Goal: Information Seeking & Learning: Check status

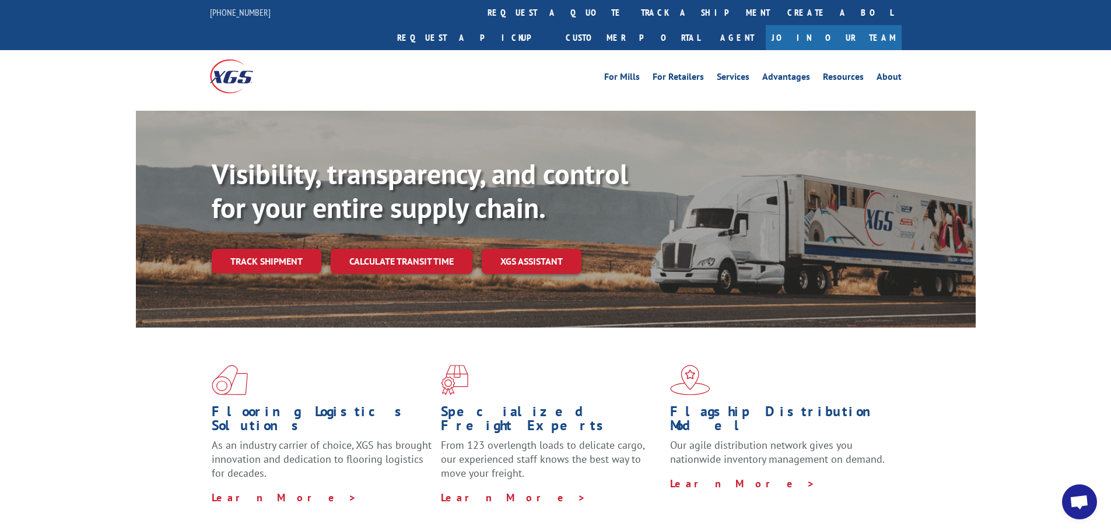
scroll to position [5282, 0]
click at [632, 13] on link "track a shipment" at bounding box center [705, 12] width 146 height 25
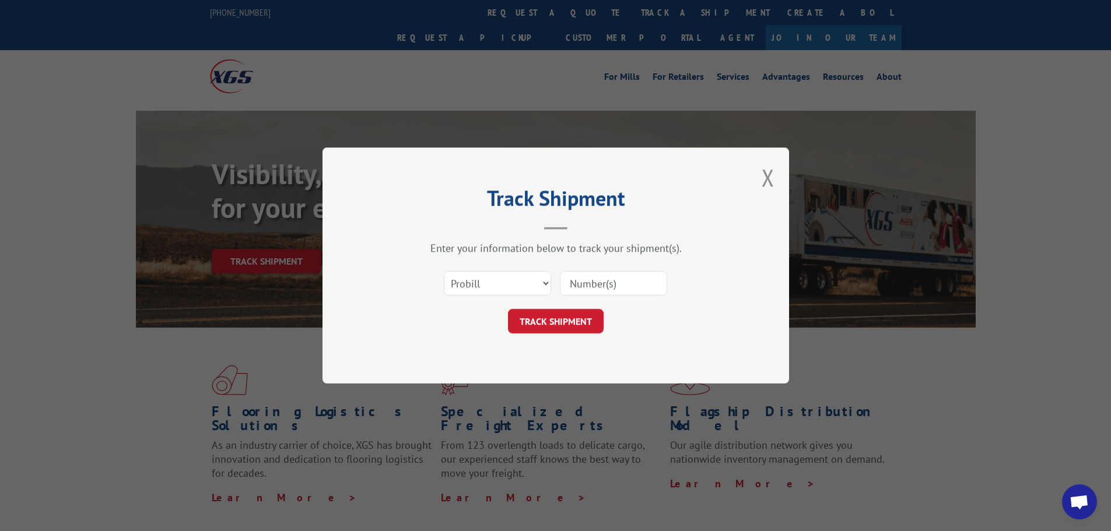
click at [592, 283] on input at bounding box center [613, 283] width 107 height 24
click at [521, 280] on select "Select category... Probill BOL PO" at bounding box center [497, 283] width 107 height 24
click at [560, 190] on h2 "Track Shipment" at bounding box center [556, 201] width 350 height 22
click at [613, 271] on input at bounding box center [613, 283] width 107 height 24
paste input "17612397"
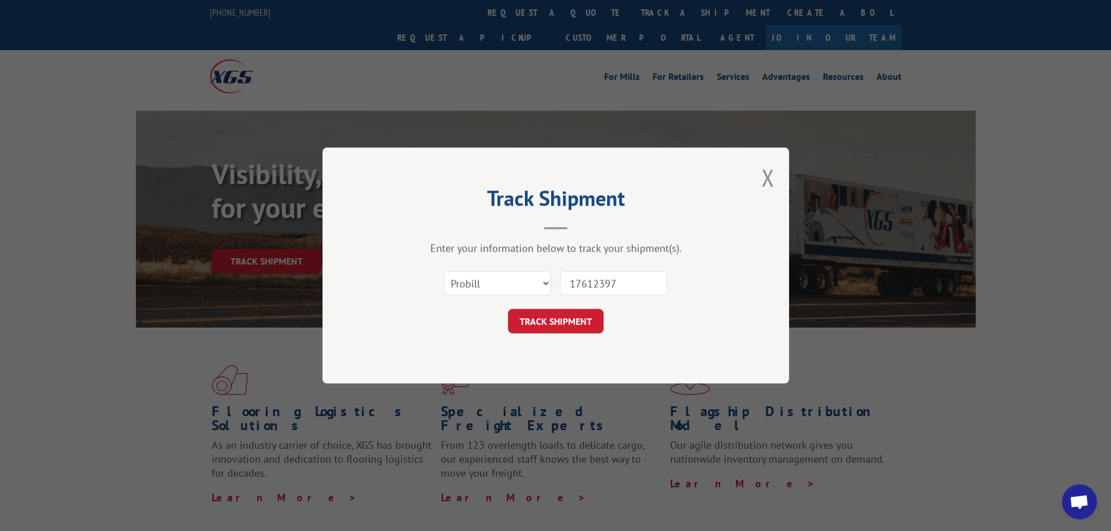
type input "17612397"
click at [558, 308] on form "Select category... Probill BOL PO 17612397 TRACK SHIPMENT" at bounding box center [556, 298] width 350 height 69
click at [557, 310] on button "TRACK SHIPMENT" at bounding box center [556, 321] width 96 height 24
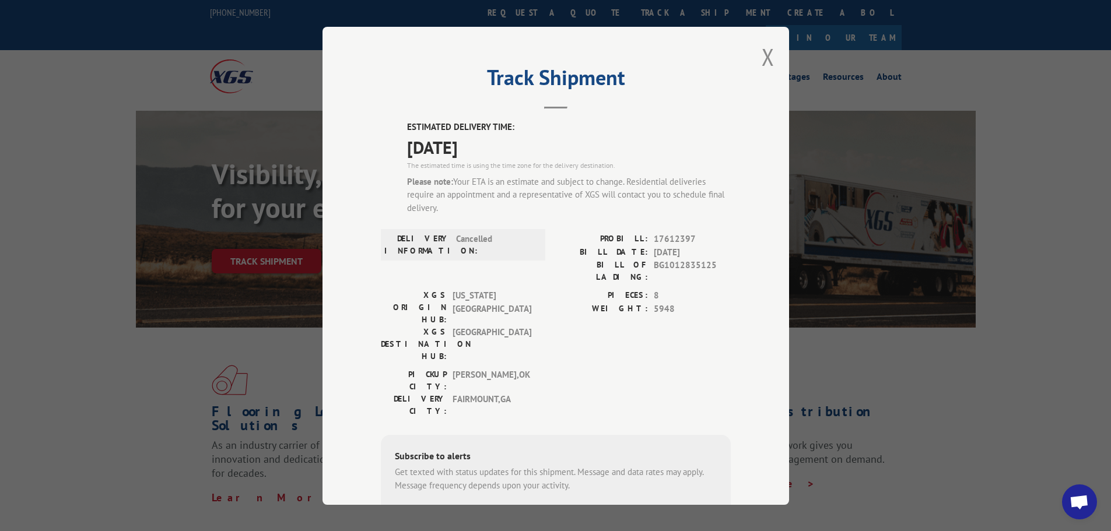
click at [776, 65] on div "Track Shipment ESTIMATED DELIVERY TIME: [DATE] The estimated time is using the …" at bounding box center [555, 266] width 466 height 478
click at [763, 59] on button "Close modal" at bounding box center [767, 56] width 13 height 31
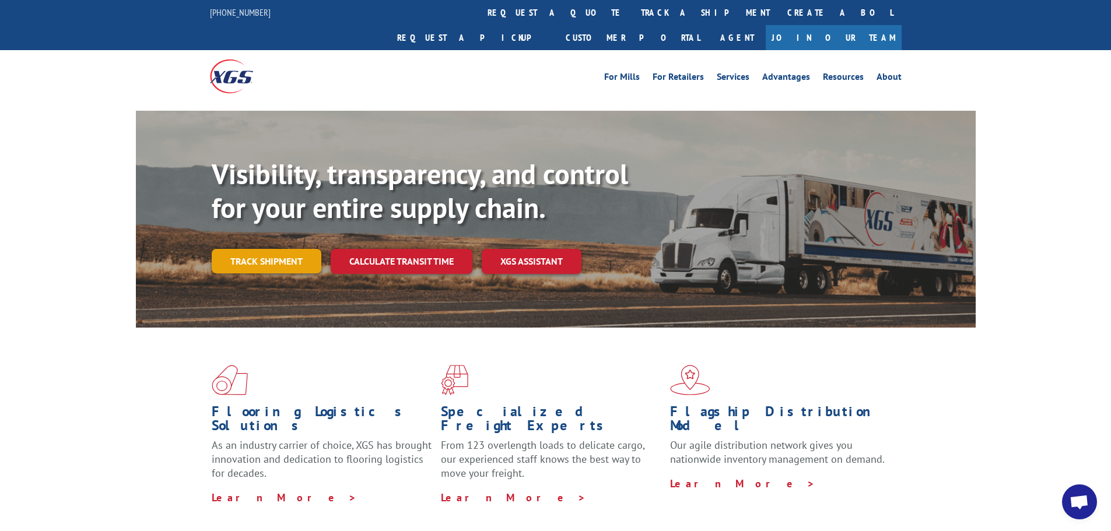
click at [276, 249] on link "Track shipment" at bounding box center [267, 261] width 110 height 24
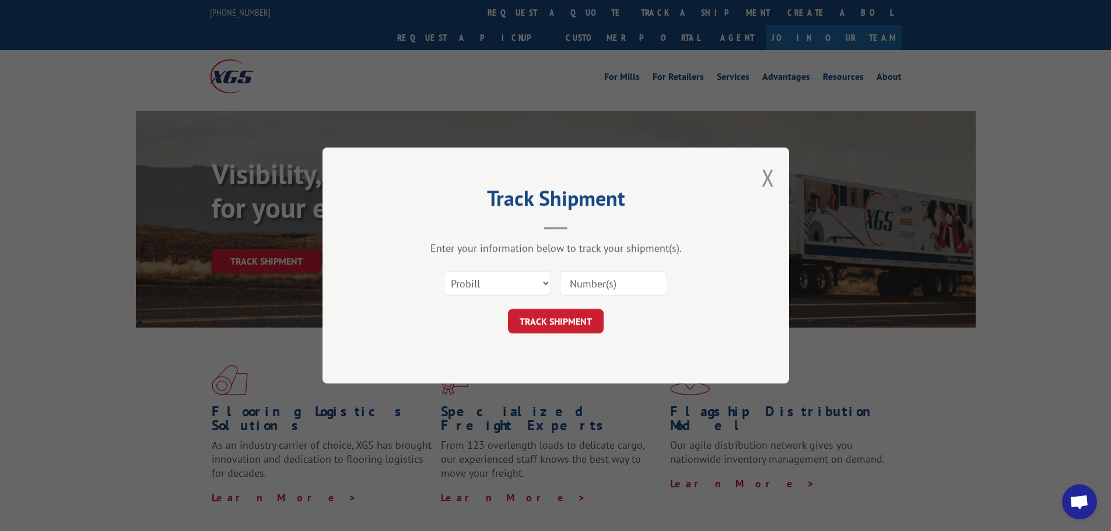
click at [592, 290] on input at bounding box center [613, 283] width 107 height 24
paste input "17535541"
type input "17535541"
click at [570, 318] on button "TRACK SHIPMENT" at bounding box center [556, 321] width 96 height 24
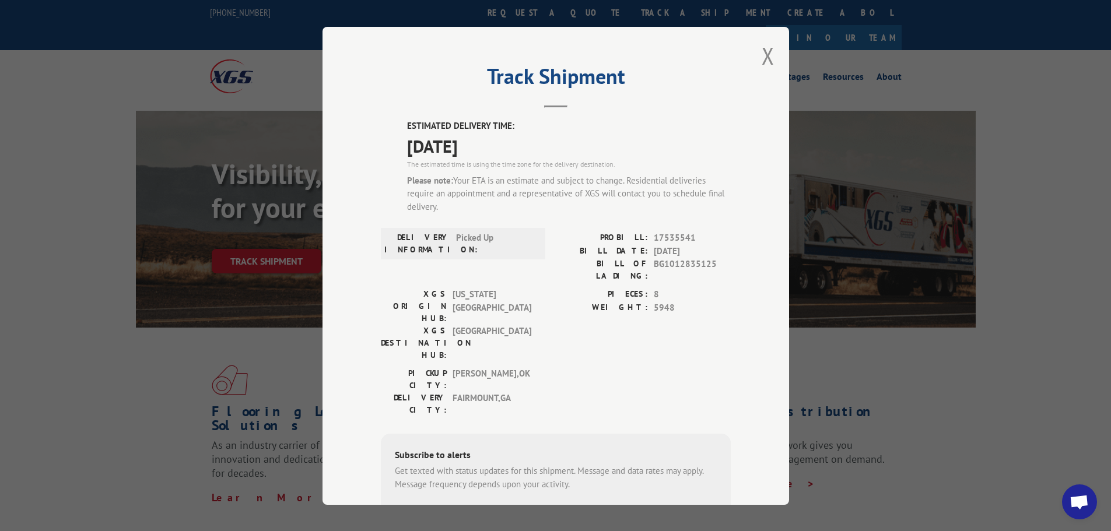
scroll to position [0, 0]
click at [761, 62] on button "Close modal" at bounding box center [767, 56] width 13 height 31
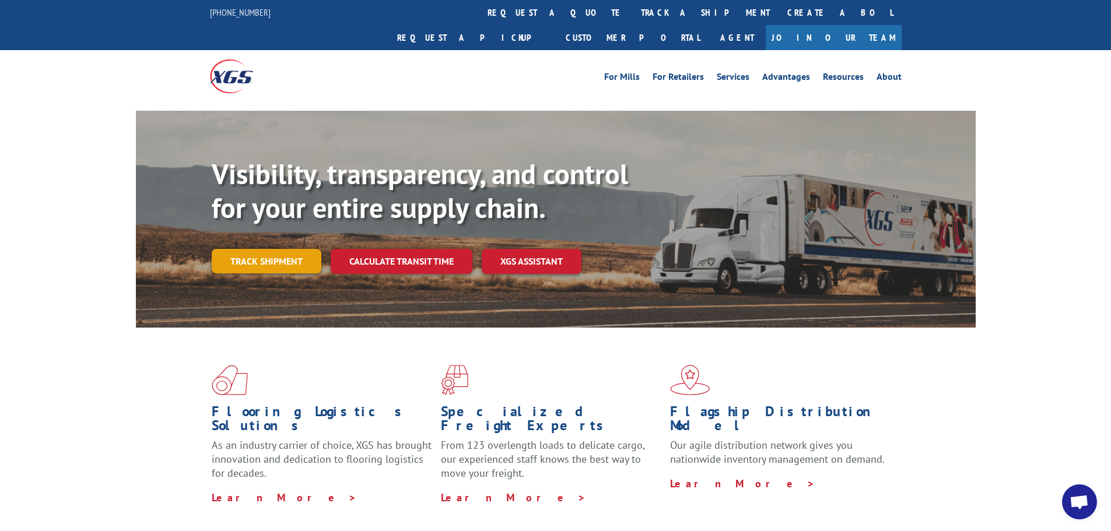
click at [282, 249] on link "Track shipment" at bounding box center [267, 261] width 110 height 24
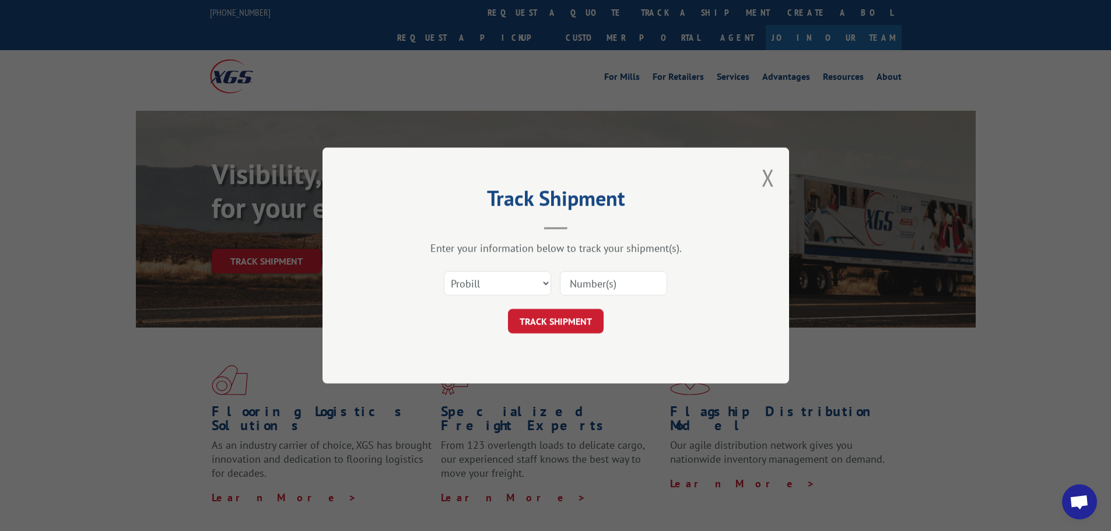
paste input "17535541"
type input "17535541"
click at [557, 328] on button "TRACK SHIPMENT" at bounding box center [556, 321] width 96 height 24
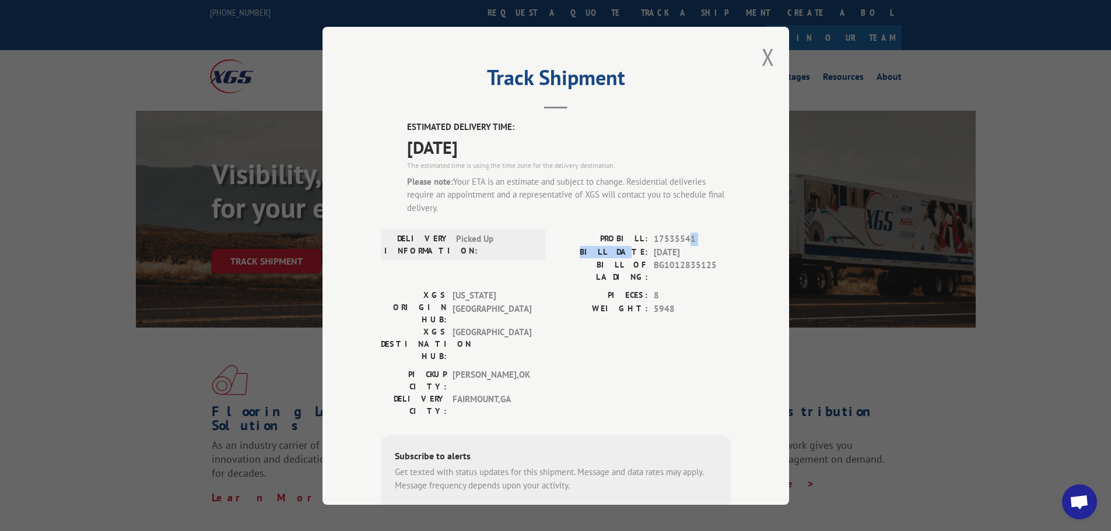
drag, startPoint x: 632, startPoint y: 246, endPoint x: 684, endPoint y: 238, distance: 53.0
click at [684, 238] on div "PROBILL: 17535541 BILL DATE: [DATE] BILL OF LADING: BG1012835125" at bounding box center [643, 258] width 175 height 51
